Goal: Task Accomplishment & Management: Manage account settings

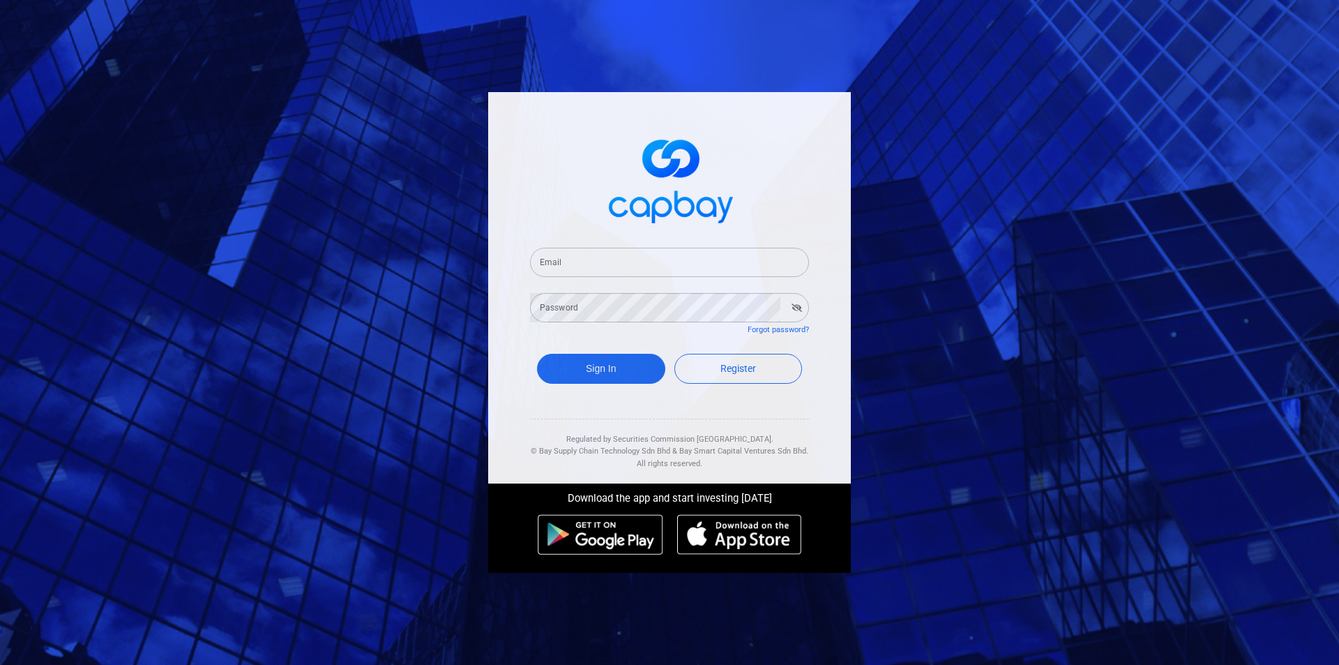
drag, startPoint x: 0, startPoint y: 0, endPoint x: 571, endPoint y: 259, distance: 627.4
click at [571, 259] on input "Email" at bounding box center [669, 262] width 279 height 29
type input "[EMAIL_ADDRESS][DOMAIN_NAME]"
click at [573, 301] on div "Password Password" at bounding box center [669, 306] width 279 height 31
click at [537, 354] on button "Sign In" at bounding box center [601, 369] width 128 height 30
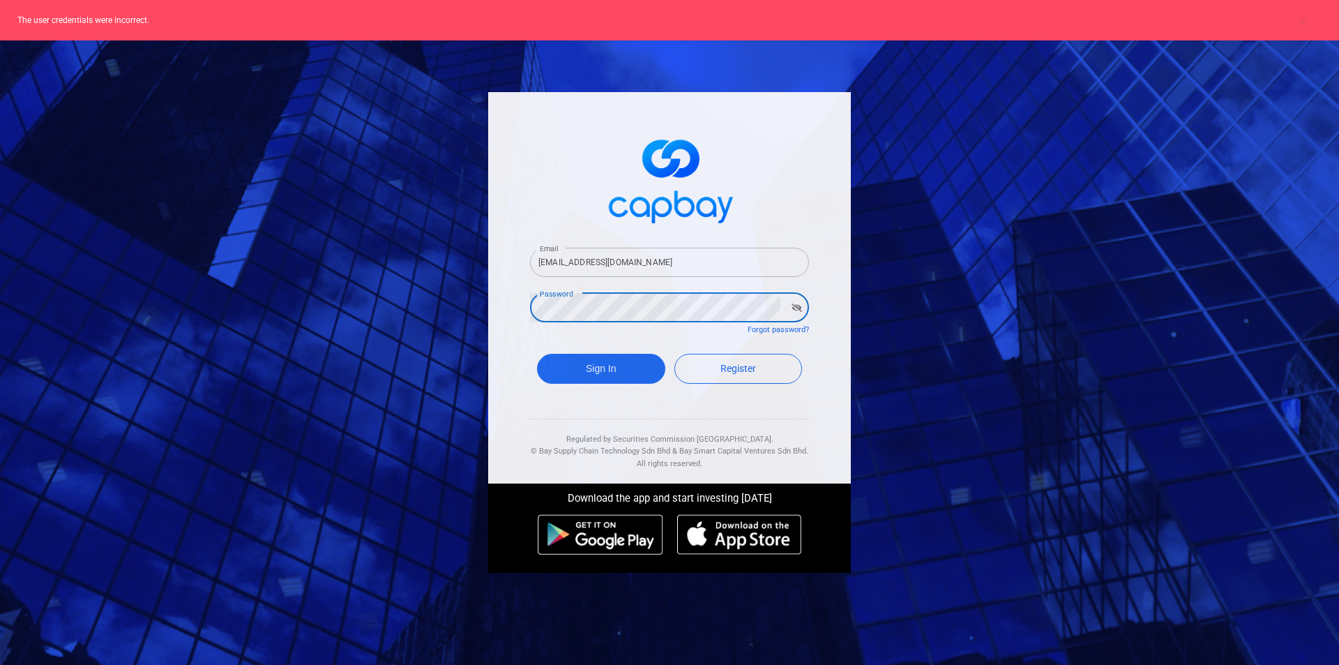
click at [378, 308] on div "Email [EMAIL_ADDRESS][DOMAIN_NAME] Email Password Password Forgot password? Sig…" at bounding box center [669, 332] width 1339 height 665
click at [537, 354] on button "Sign In" at bounding box center [601, 369] width 128 height 30
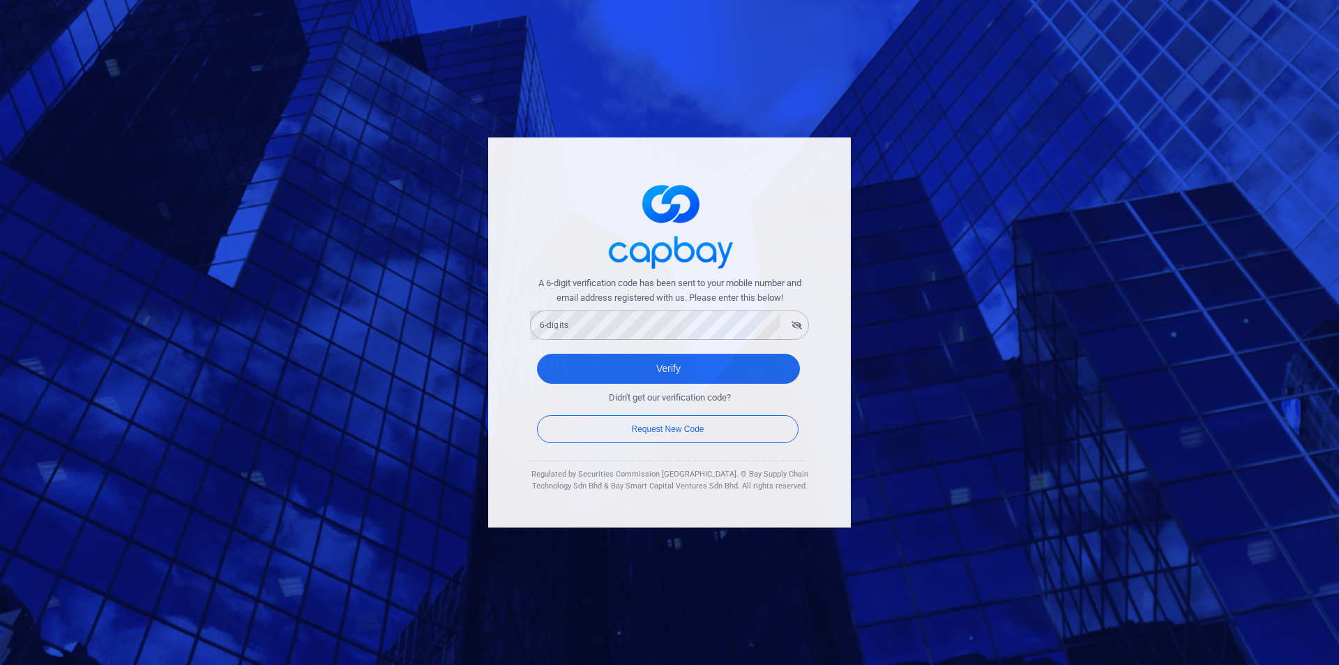
click at [564, 322] on div "6-digits 6-digits" at bounding box center [669, 323] width 279 height 31
click at [537, 354] on button "Verify" at bounding box center [668, 369] width 263 height 30
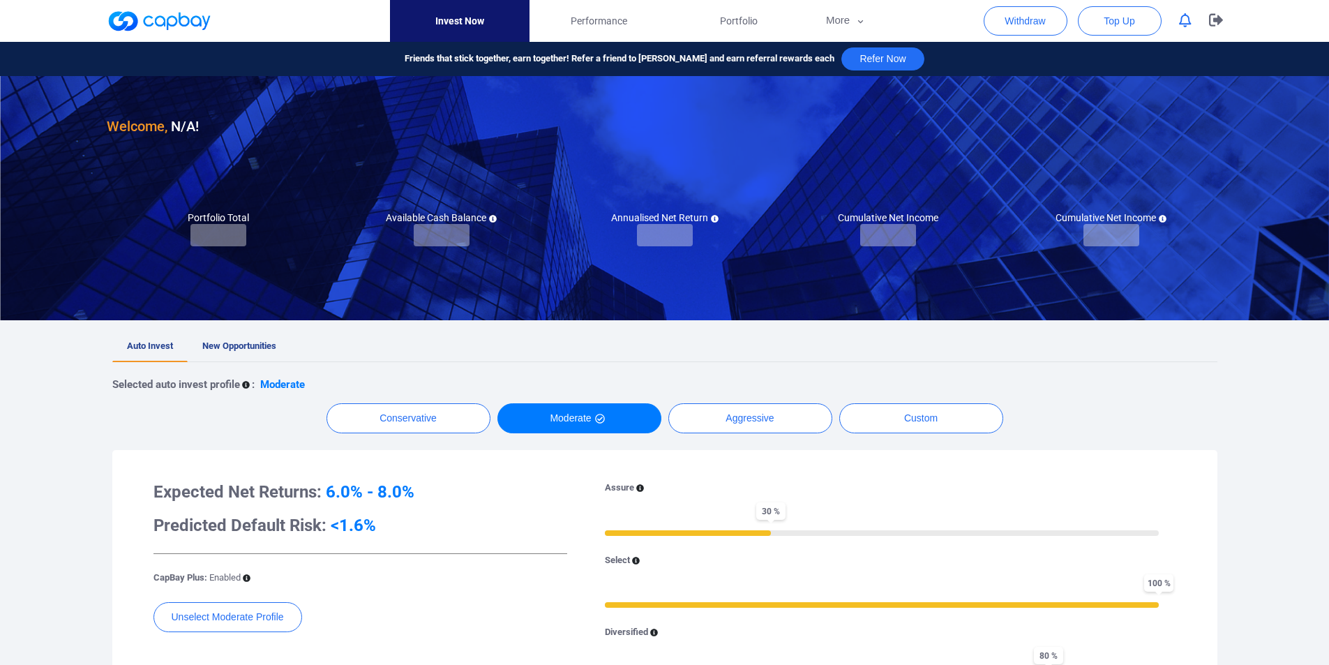
checkbox input "true"
